Goal: Check status: Check status

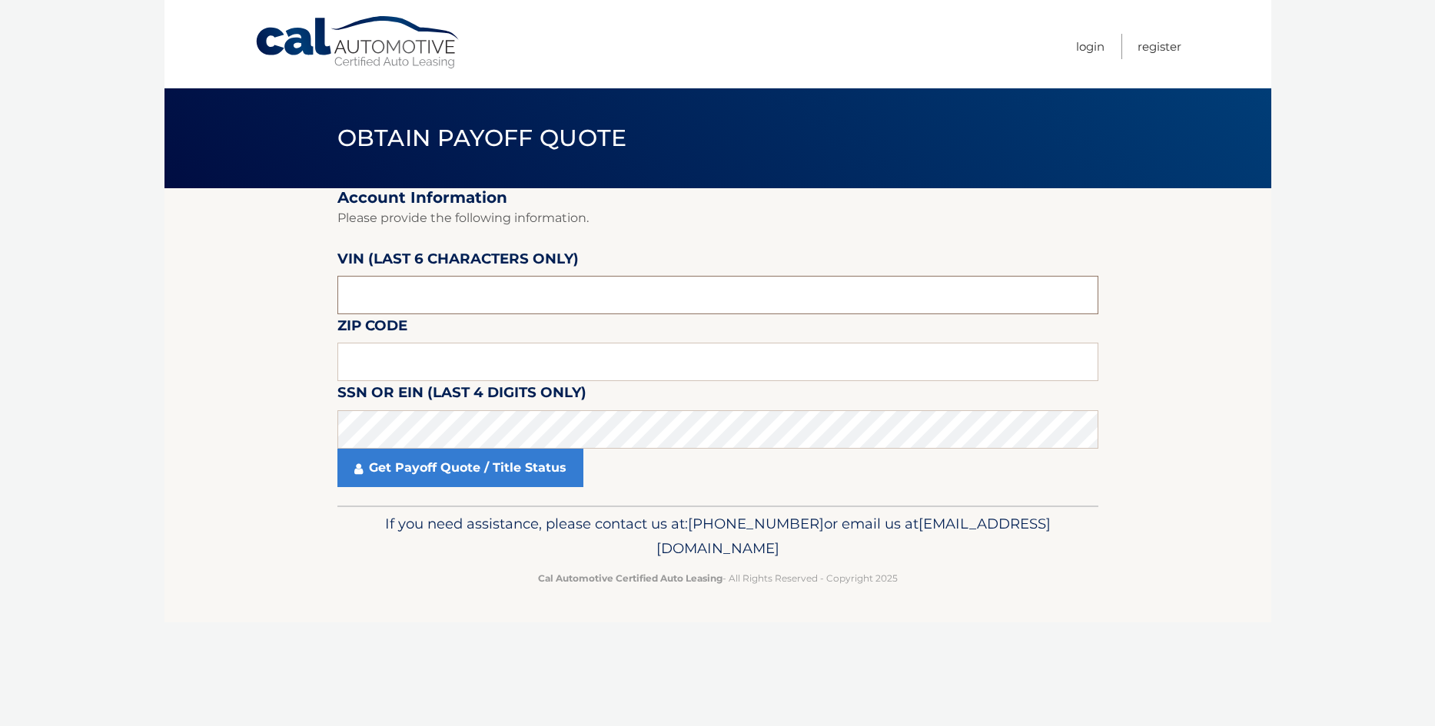
click at [379, 284] on input "text" at bounding box center [717, 295] width 761 height 38
paste input "H65210"
drag, startPoint x: 420, startPoint y: 302, endPoint x: -287, endPoint y: 274, distance: 707.8
click at [337, 276] on input "H65210" at bounding box center [717, 295] width 761 height 38
type input "652109"
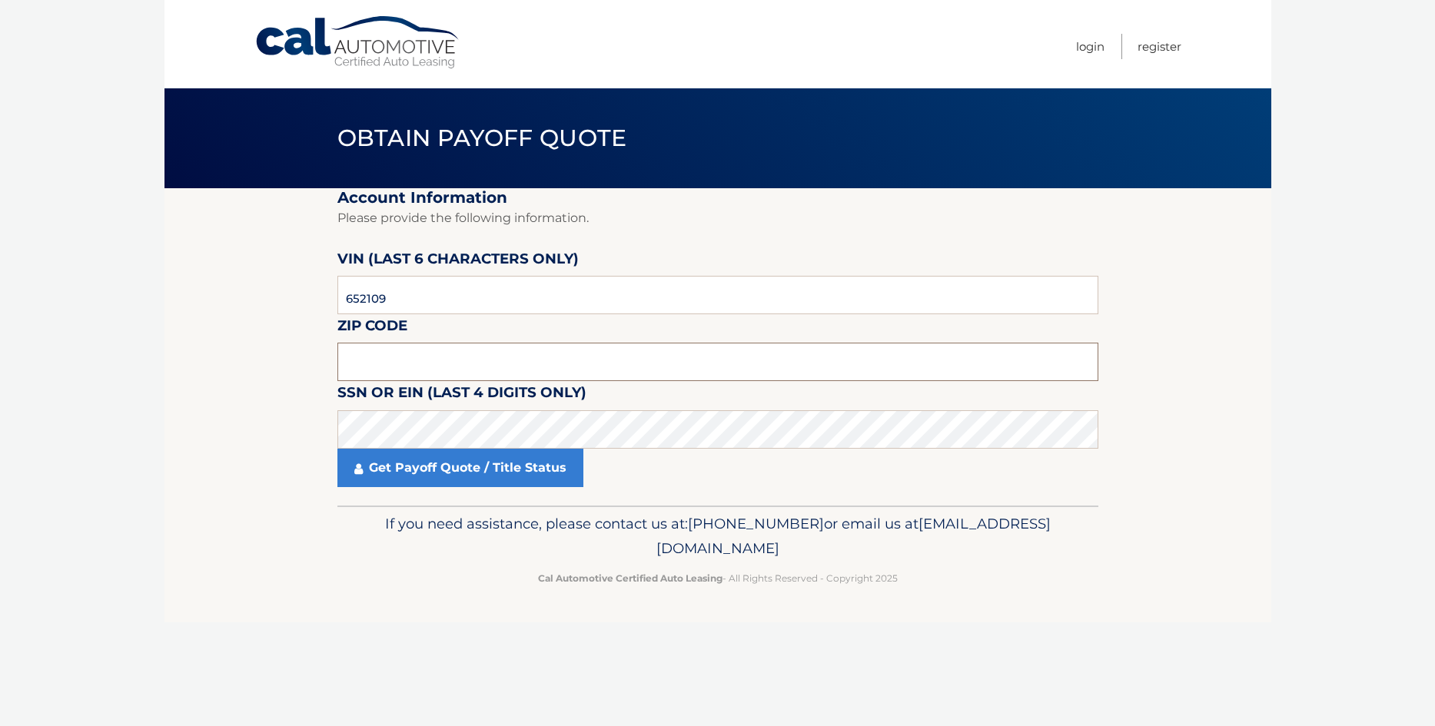
click at [360, 355] on input "text" at bounding box center [717, 362] width 761 height 38
paste input "08527"
type input "08527"
click button "For Originating Dealer" at bounding box center [0, 0] width 0 height 0
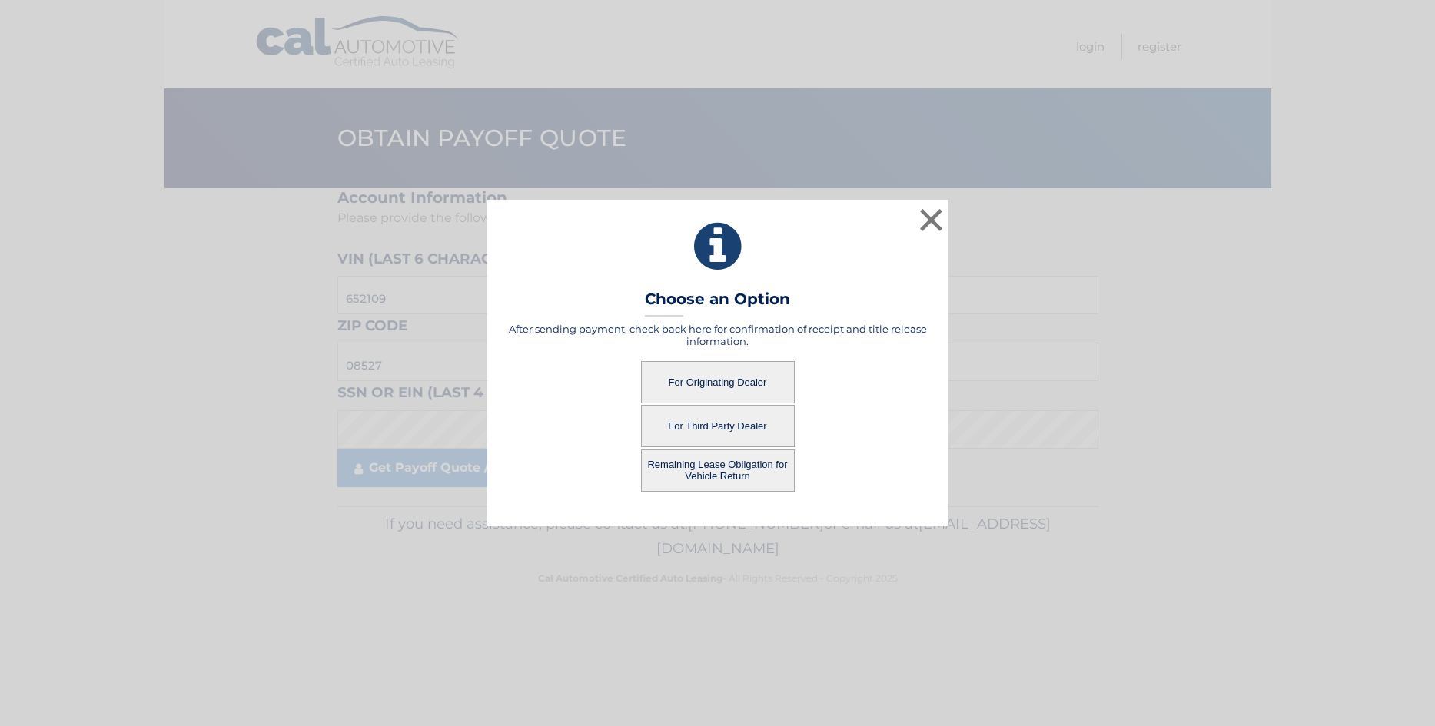
click at [715, 384] on button "For Originating Dealer" at bounding box center [718, 382] width 154 height 42
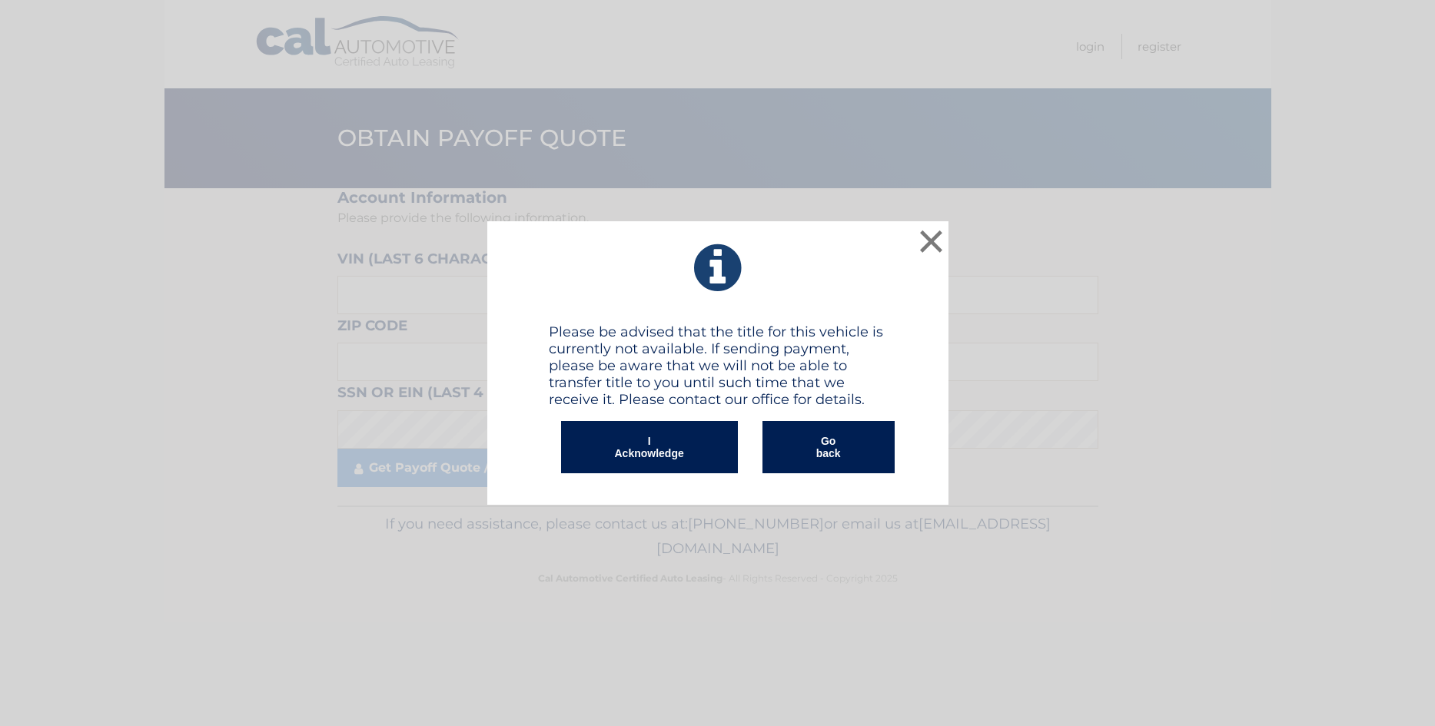
click at [387, 539] on div "× Please be advised that the title for this vehicle is currently not available.…" at bounding box center [717, 363] width 1435 height 726
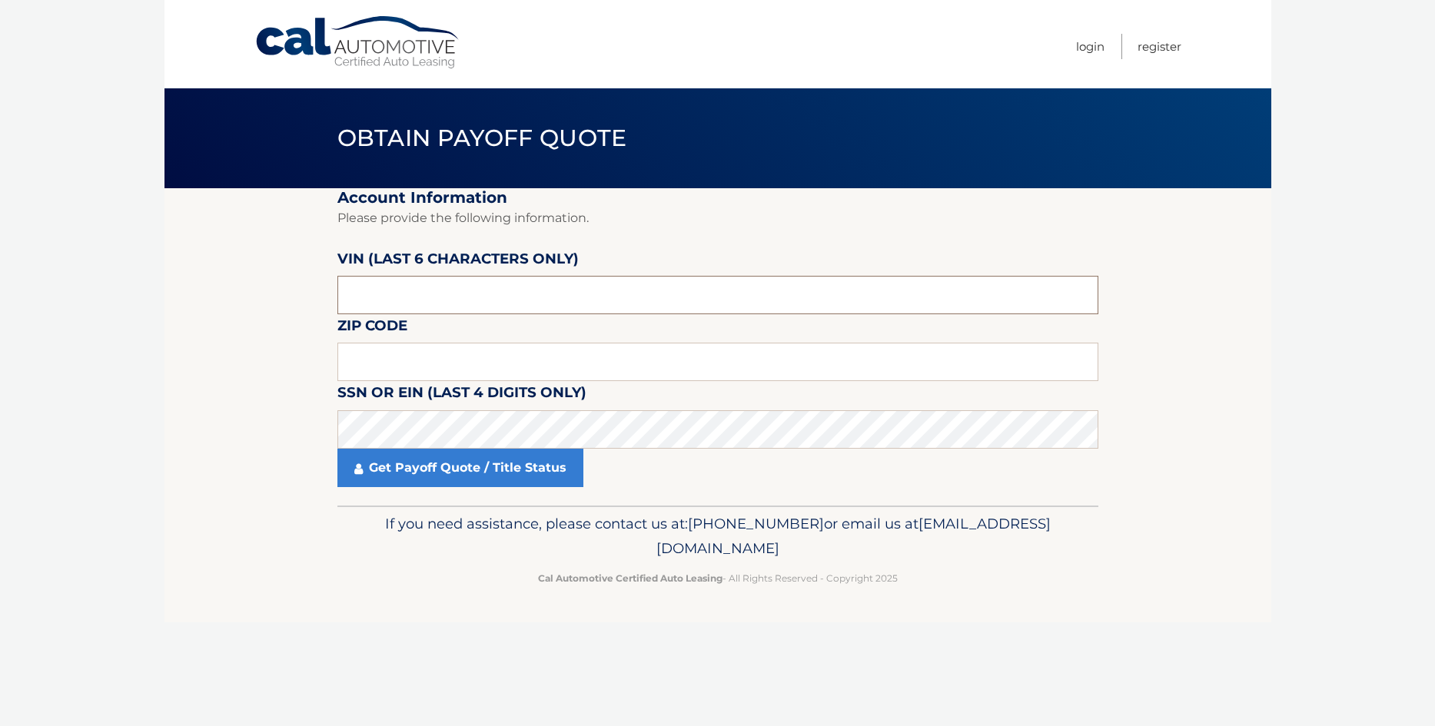
click at [457, 312] on input "text" at bounding box center [717, 295] width 761 height 38
click at [456, 295] on input "text" at bounding box center [717, 295] width 761 height 38
click at [432, 368] on input "text" at bounding box center [717, 362] width 761 height 38
type input "08527"
click at [75, 430] on body "Cal Automotive Menu Login Register Obtain Payoff Quote" at bounding box center [717, 363] width 1435 height 726
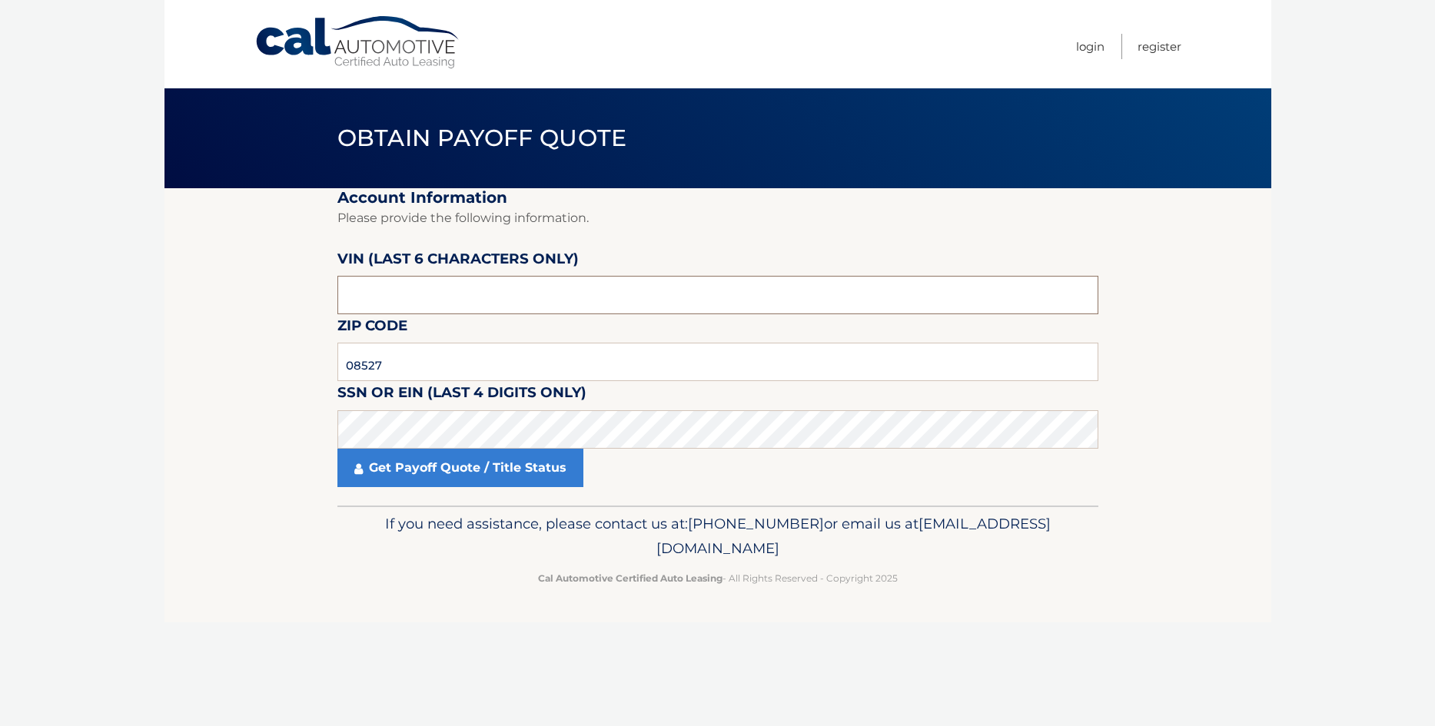
drag, startPoint x: 391, startPoint y: 298, endPoint x: 274, endPoint y: 287, distance: 116.6
click at [337, 287] on input "text" at bounding box center [717, 295] width 761 height 38
click at [402, 281] on input "text" at bounding box center [717, 295] width 761 height 38
drag, startPoint x: 443, startPoint y: 294, endPoint x: 293, endPoint y: 285, distance: 150.1
click at [337, 285] on input "text" at bounding box center [717, 295] width 761 height 38
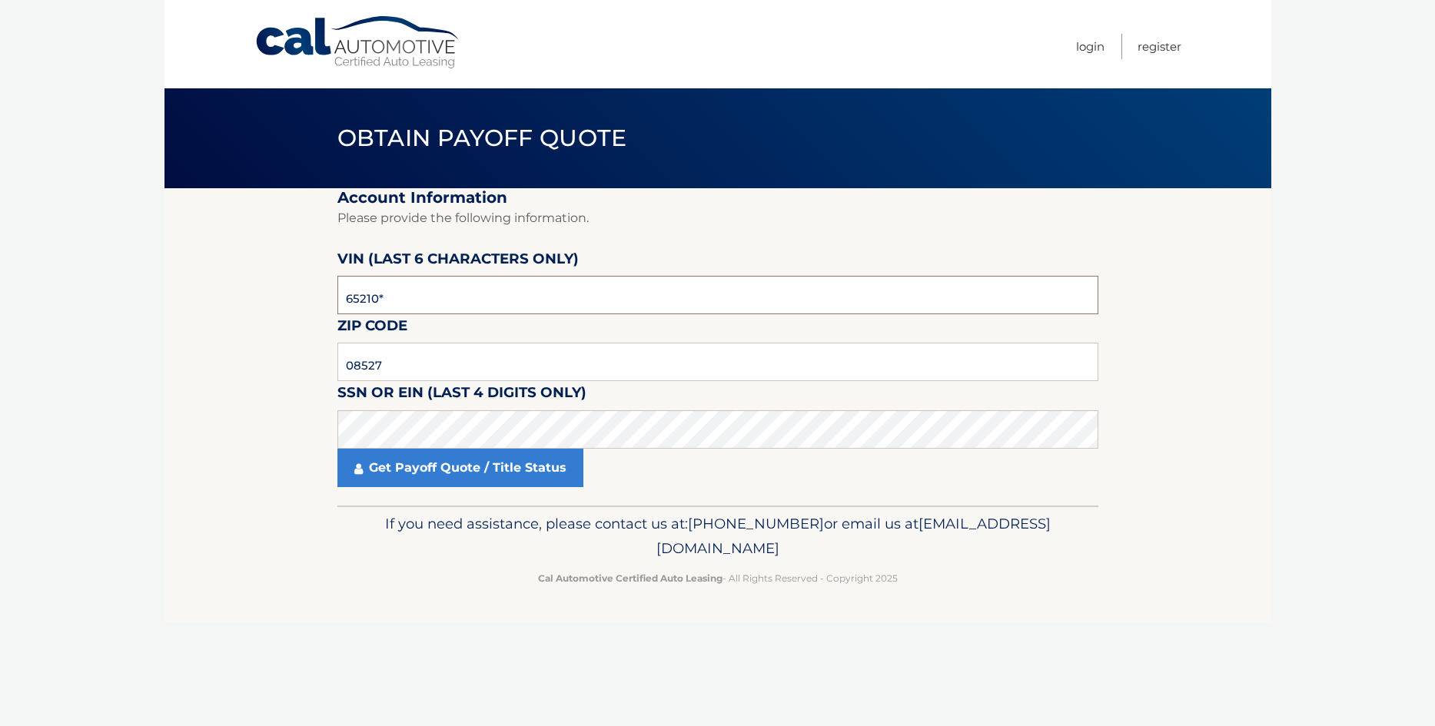
type input "652109"
click button "For Originating Dealer" at bounding box center [0, 0] width 0 height 0
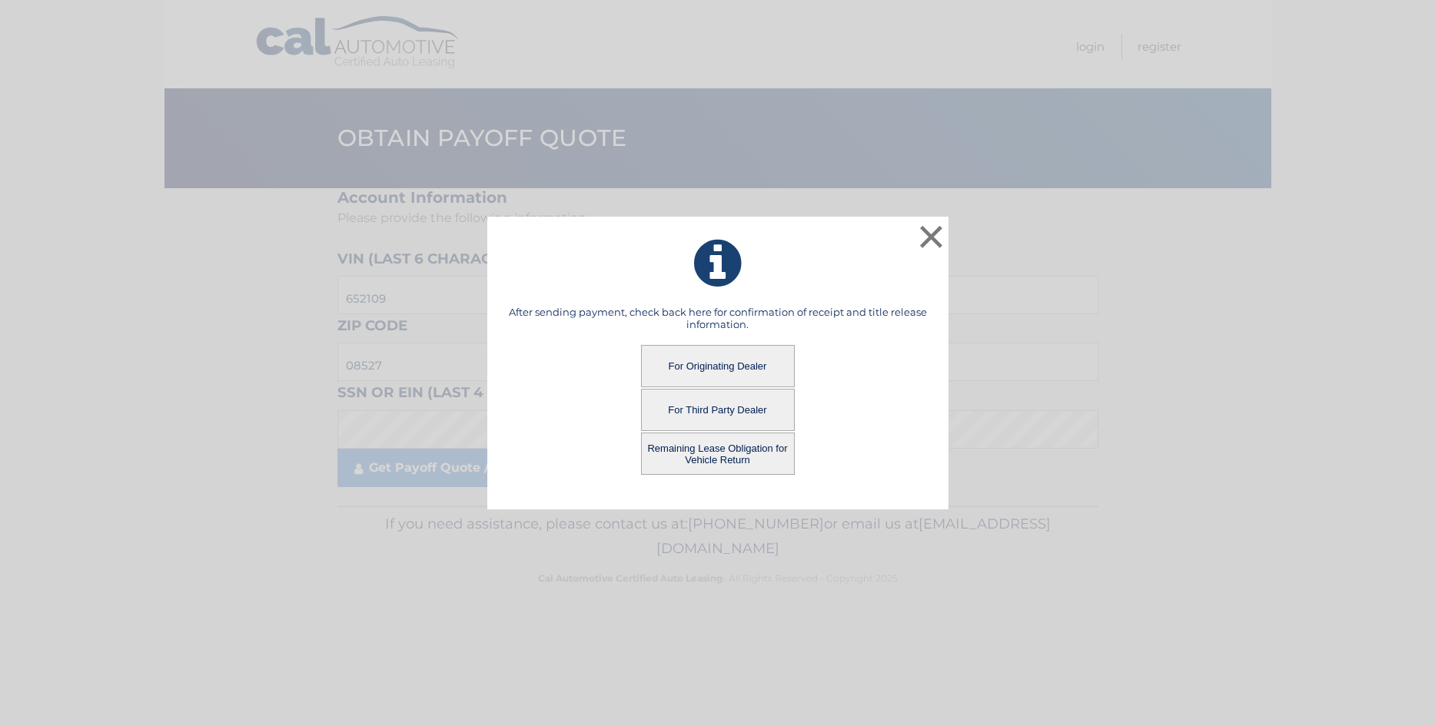
click at [752, 374] on button "For Originating Dealer" at bounding box center [718, 366] width 154 height 42
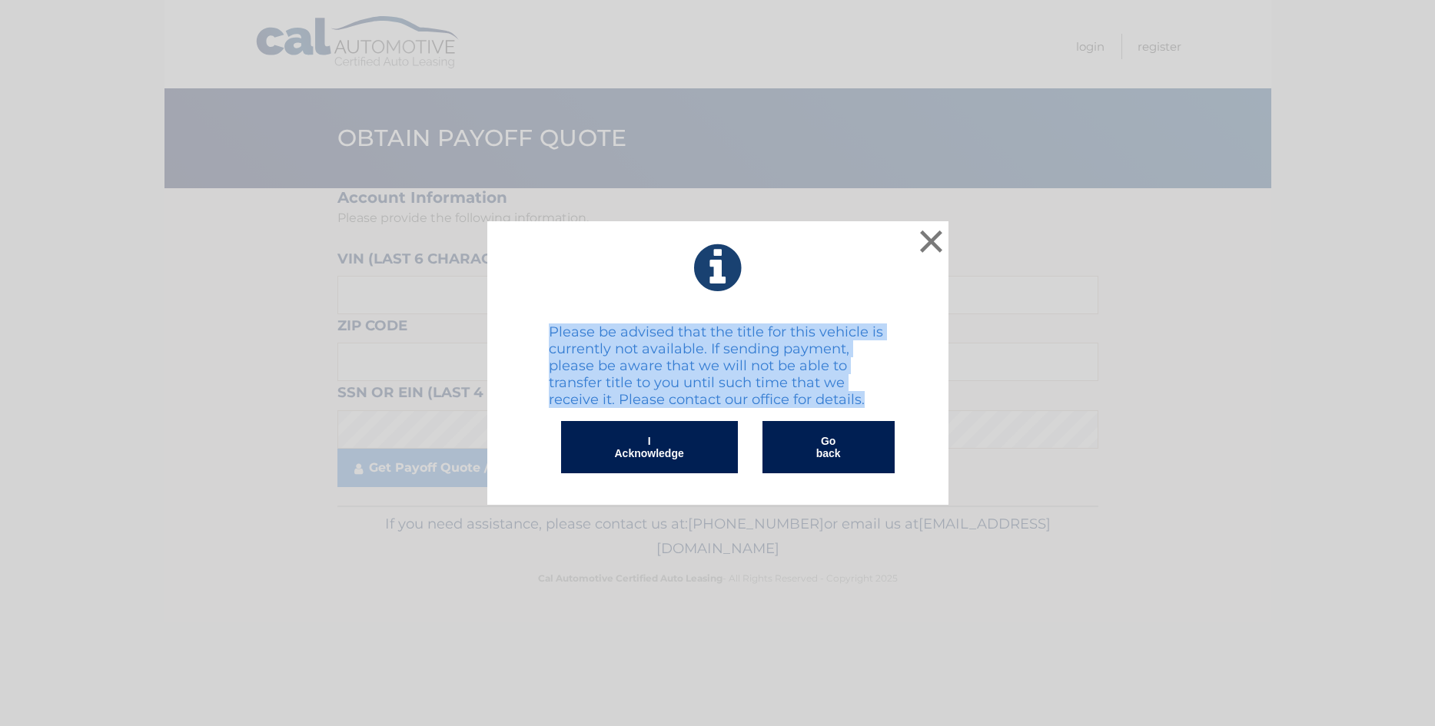
drag, startPoint x: 551, startPoint y: 328, endPoint x: 861, endPoint y: 404, distance: 318.8
click at [861, 404] on h4 "Please be advised that the title for this vehicle is currently not available. I…" at bounding box center [718, 366] width 338 height 85
copy h4 "Please be advised that the title for this vehicle is currently not available. I…"
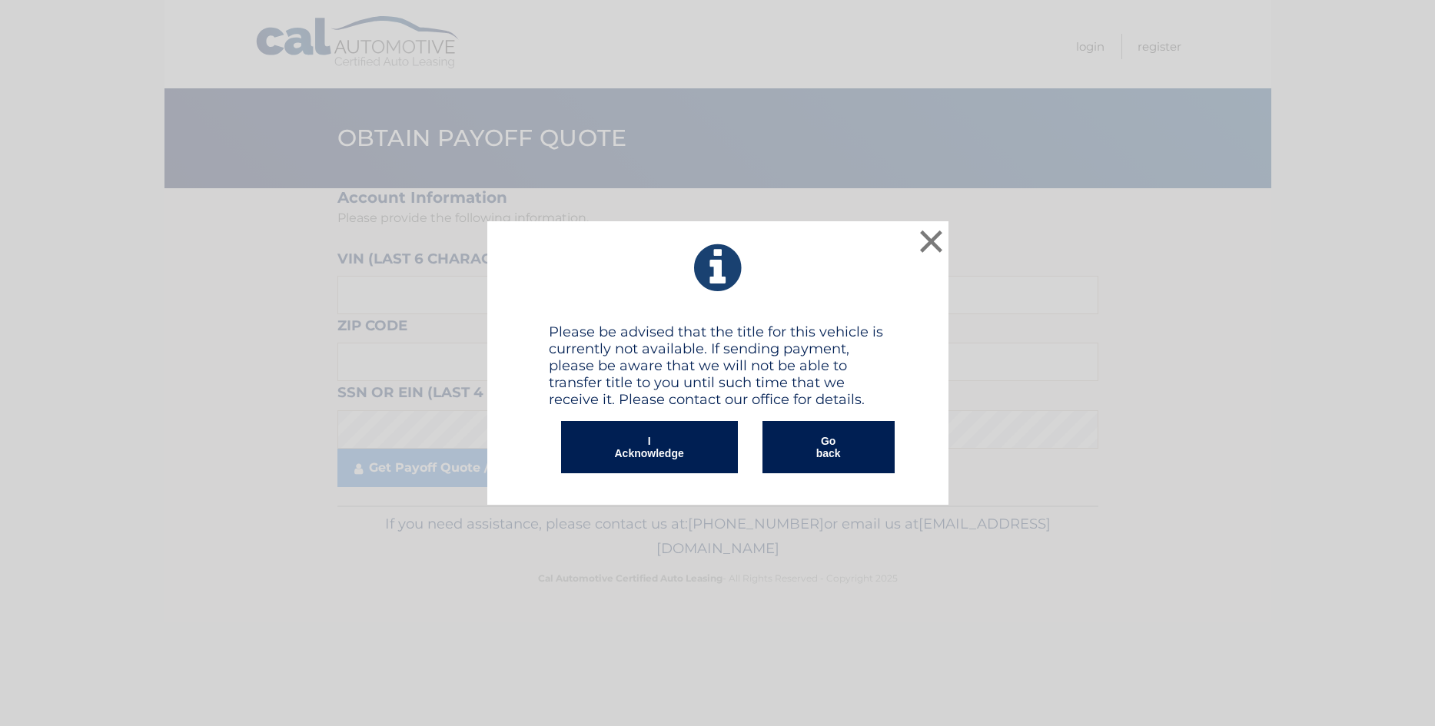
click at [692, 437] on button "I Acknowledge" at bounding box center [649, 447] width 177 height 52
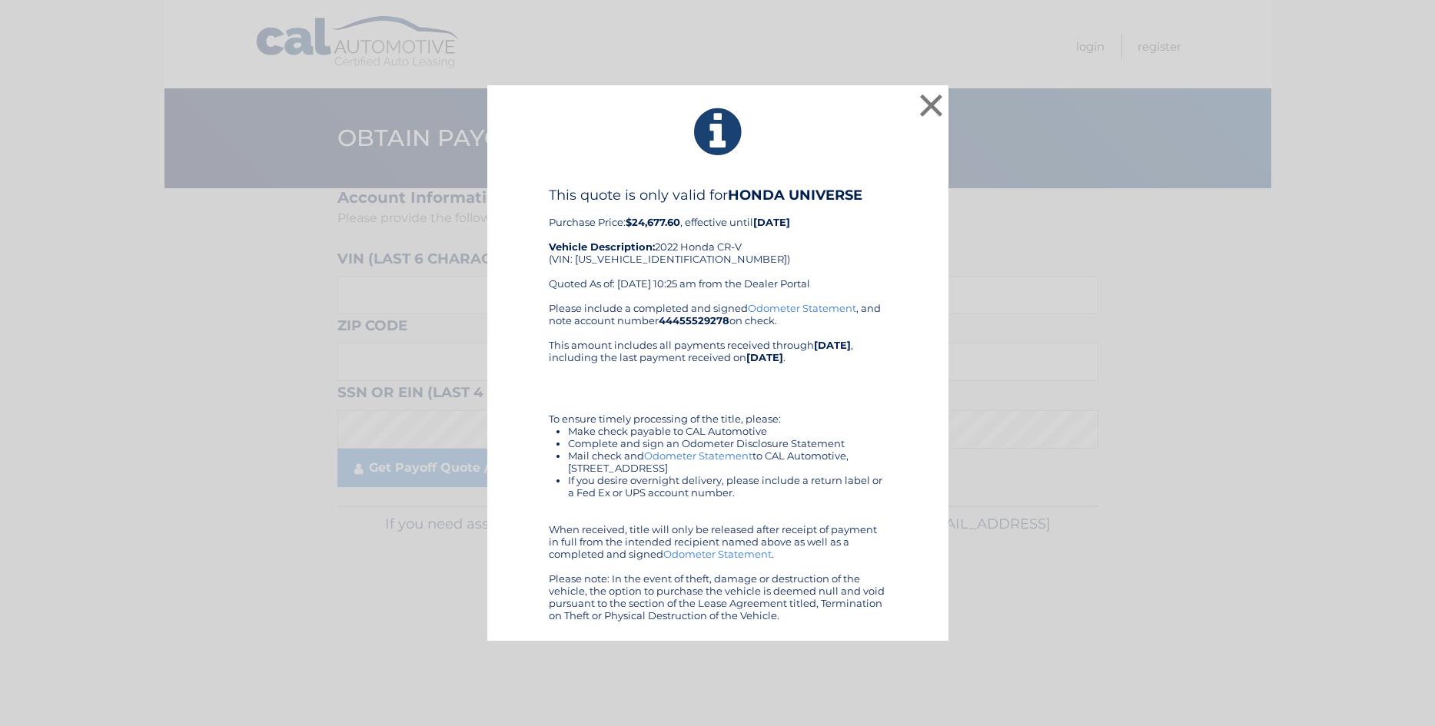
drag, startPoint x: 550, startPoint y: 194, endPoint x: 816, endPoint y: 561, distance: 452.5
click at [816, 561] on div "This quote is only valid for HONDA UNIVERSE Purchase Price: $24,677.60 , effect…" at bounding box center [718, 404] width 338 height 435
copy div "This quote is only valid for HONDA UNIVERSE Purchase Price: $24,677.60 , effect…"
click at [695, 557] on link "Odometer Statement" at bounding box center [717, 554] width 108 height 12
